Goal: Complete application form

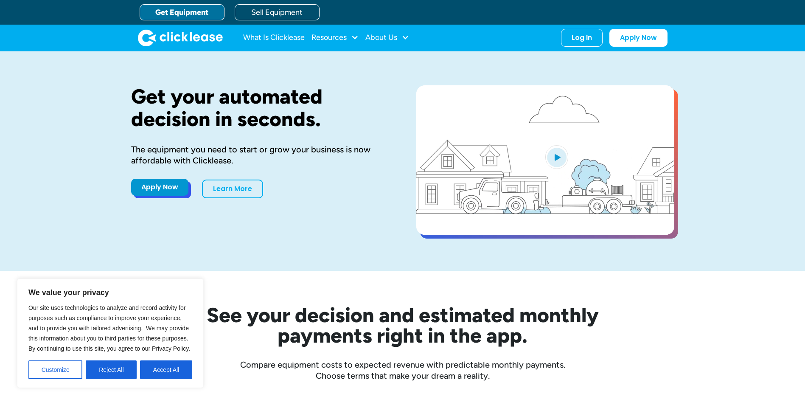
click at [167, 183] on link "Apply Now" at bounding box center [159, 187] width 57 height 17
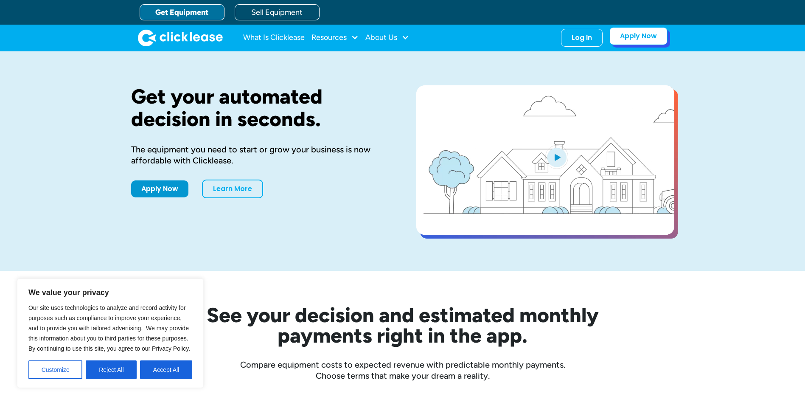
click at [632, 39] on link "Apply Now" at bounding box center [639, 36] width 58 height 18
